Goal: Navigation & Orientation: Find specific page/section

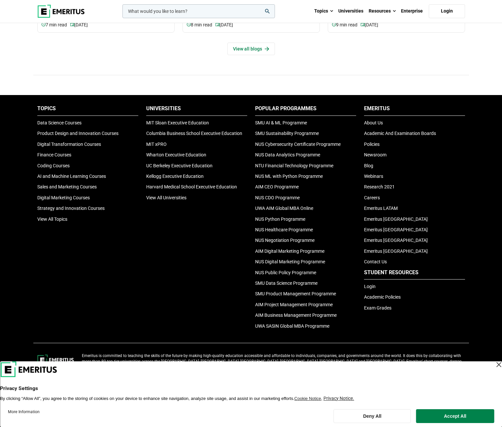
scroll to position [2156, 0]
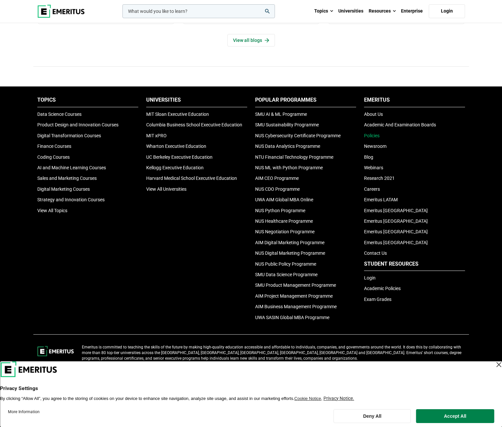
click at [374, 133] on link "Policies" at bounding box center [372, 135] width 16 height 5
